Goal: Task Accomplishment & Management: Manage account settings

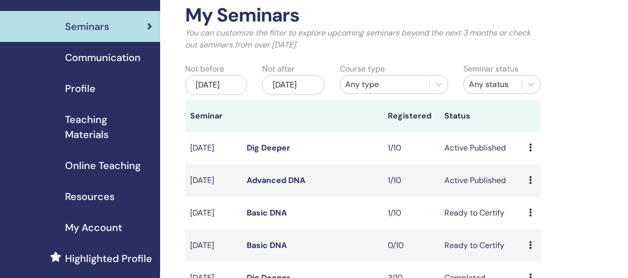
scroll to position [67, 0]
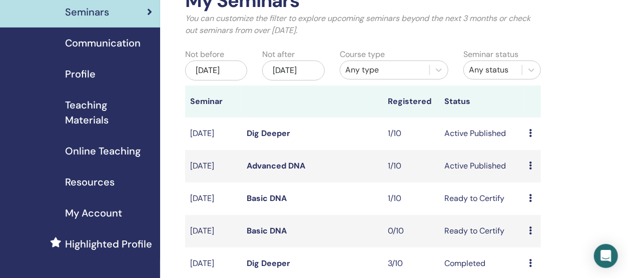
click at [530, 170] on icon at bounding box center [530, 166] width 3 height 8
click at [533, 213] on link "Attendees" at bounding box center [537, 213] width 38 height 11
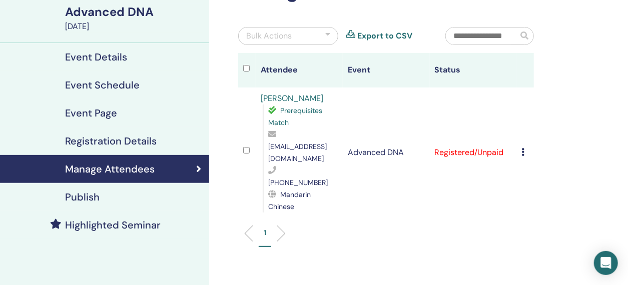
scroll to position [100, 0]
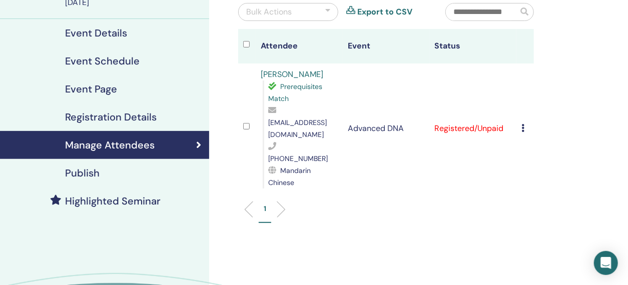
click at [524, 123] on div "Cancel Registration Do not auto-certify Mark as Paid Mark as Unpaid Mark as Abs…" at bounding box center [525, 129] width 8 height 12
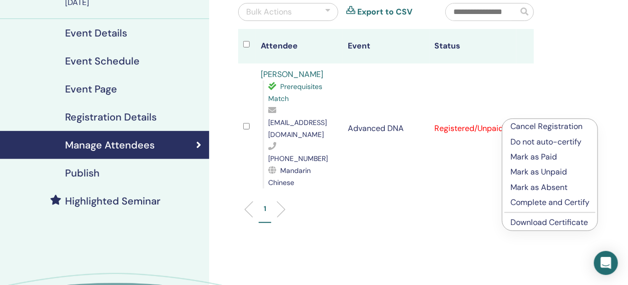
click at [545, 204] on p "Complete and Certify" at bounding box center [549, 203] width 79 height 12
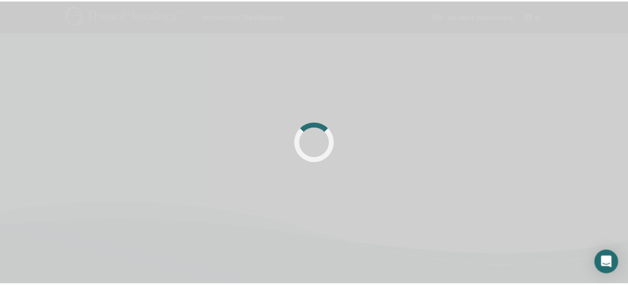
scroll to position [100, 0]
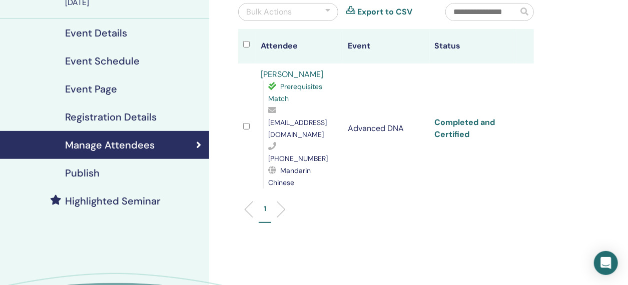
click at [462, 117] on link "Completed and Certified" at bounding box center [465, 128] width 61 height 23
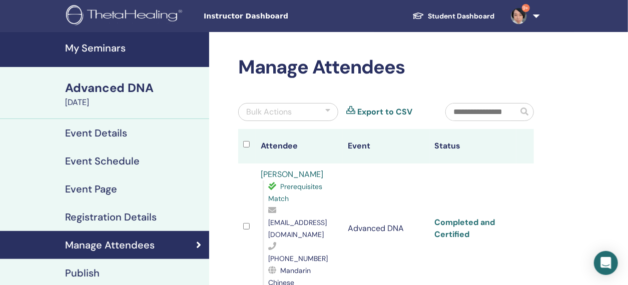
scroll to position [0, 0]
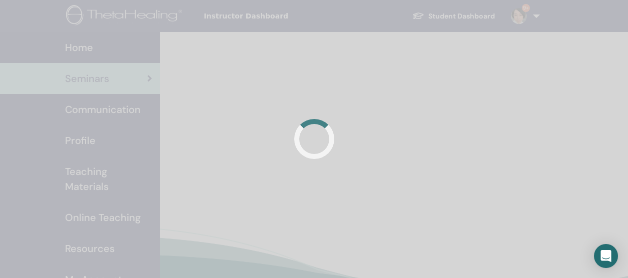
scroll to position [67, 0]
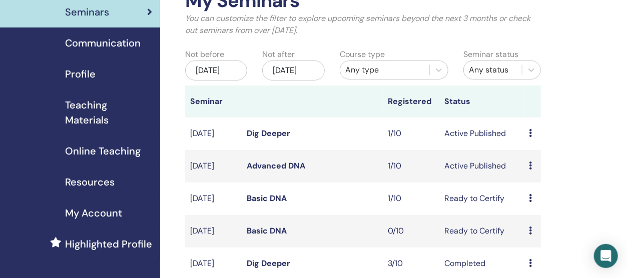
click at [533, 140] on div "Preview Edit Attendees Cancel" at bounding box center [532, 134] width 7 height 12
click at [538, 185] on link "Attendees" at bounding box center [539, 183] width 38 height 11
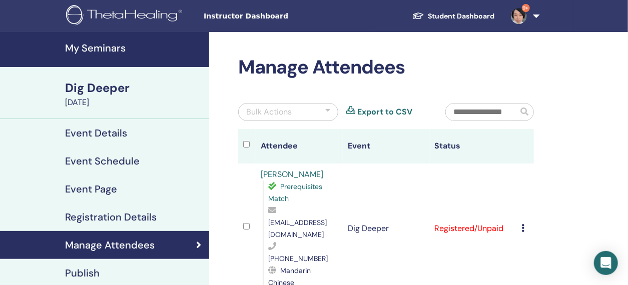
click at [519, 216] on td "Cancel Registration Do not auto-certify Mark as Paid Mark as Unpaid Mark as Abs…" at bounding box center [525, 229] width 18 height 130
click at [526, 223] on div "Cancel Registration Do not auto-certify Mark as Paid Mark as Unpaid Mark as Abs…" at bounding box center [525, 229] width 8 height 12
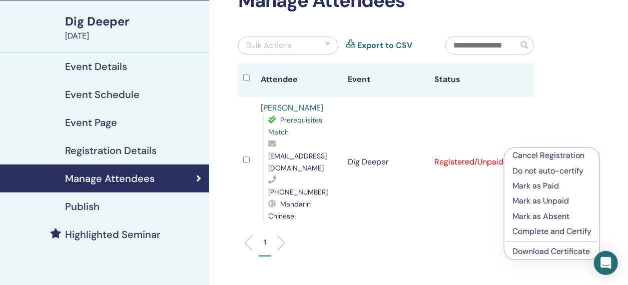
scroll to position [100, 0]
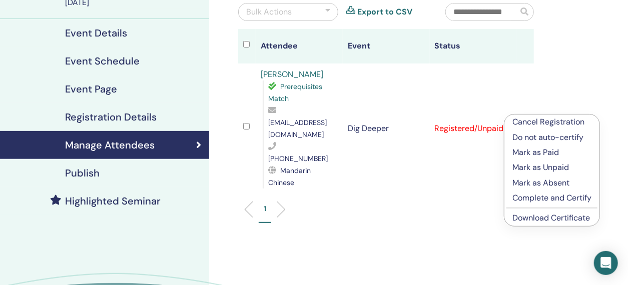
click at [555, 199] on p "Complete and Certify" at bounding box center [551, 198] width 79 height 12
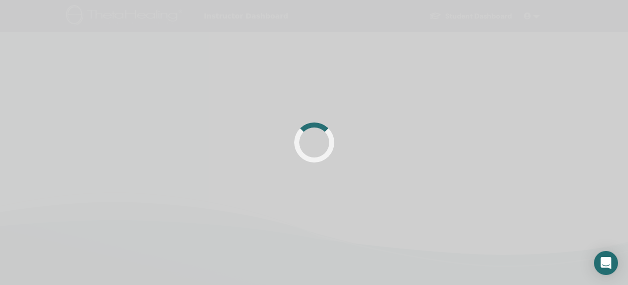
scroll to position [100, 0]
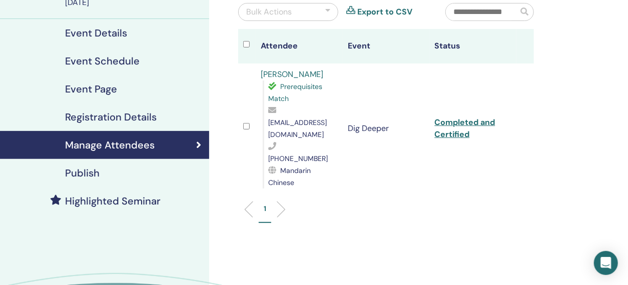
click at [455, 116] on td "Completed and Certified" at bounding box center [473, 129] width 87 height 130
click at [458, 117] on link "Completed and Certified" at bounding box center [465, 128] width 61 height 23
